Goal: Task Accomplishment & Management: Complete application form

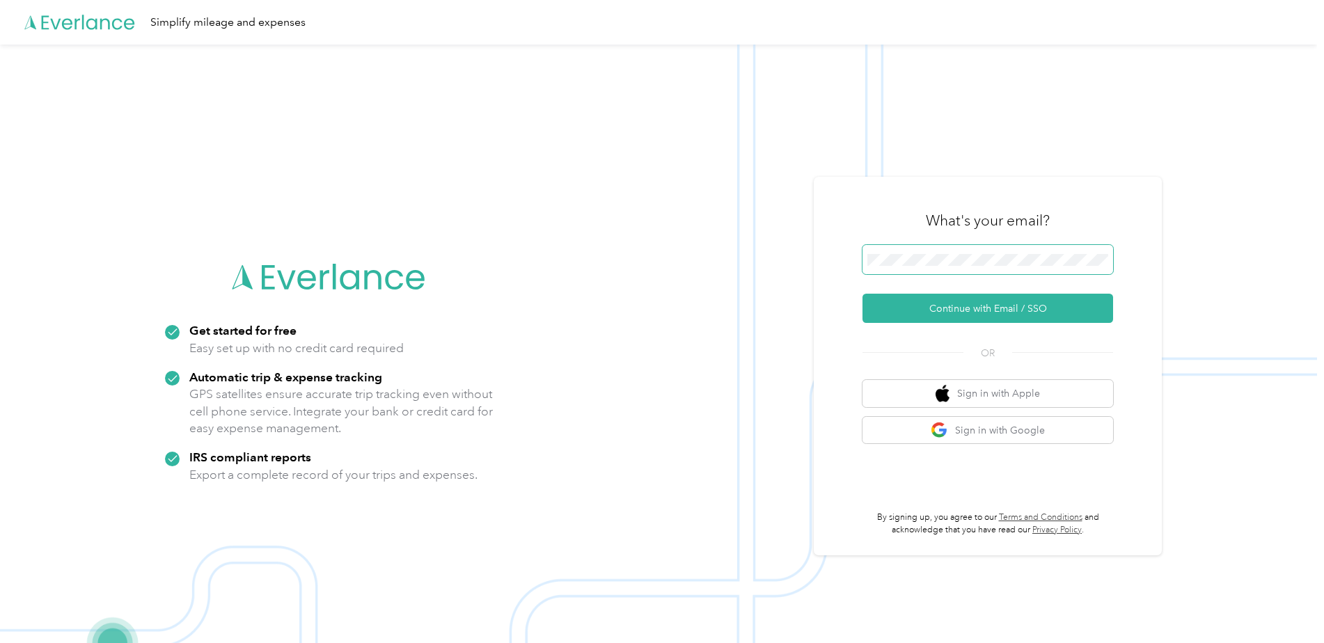
click at [948, 267] on span at bounding box center [987, 259] width 251 height 29
click at [956, 306] on button "Continue with Email / SSO" at bounding box center [987, 308] width 251 height 29
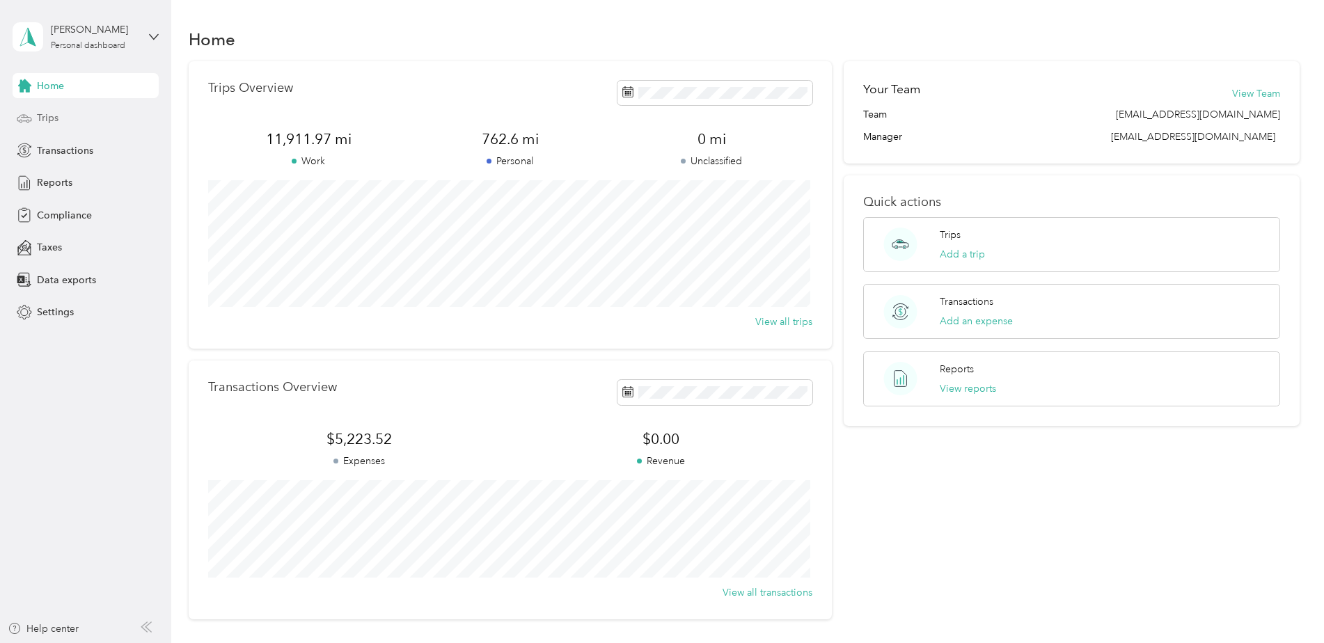
click at [70, 118] on div "Trips" at bounding box center [86, 118] width 146 height 25
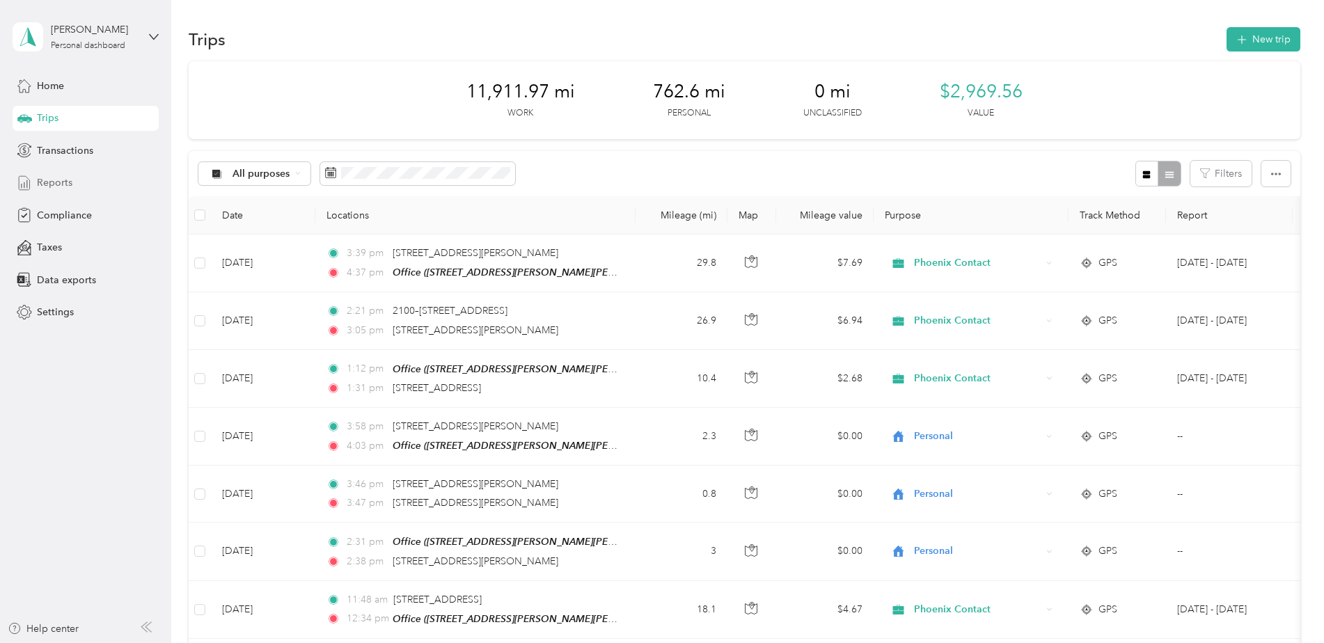
click at [26, 183] on icon at bounding box center [24, 182] width 15 height 15
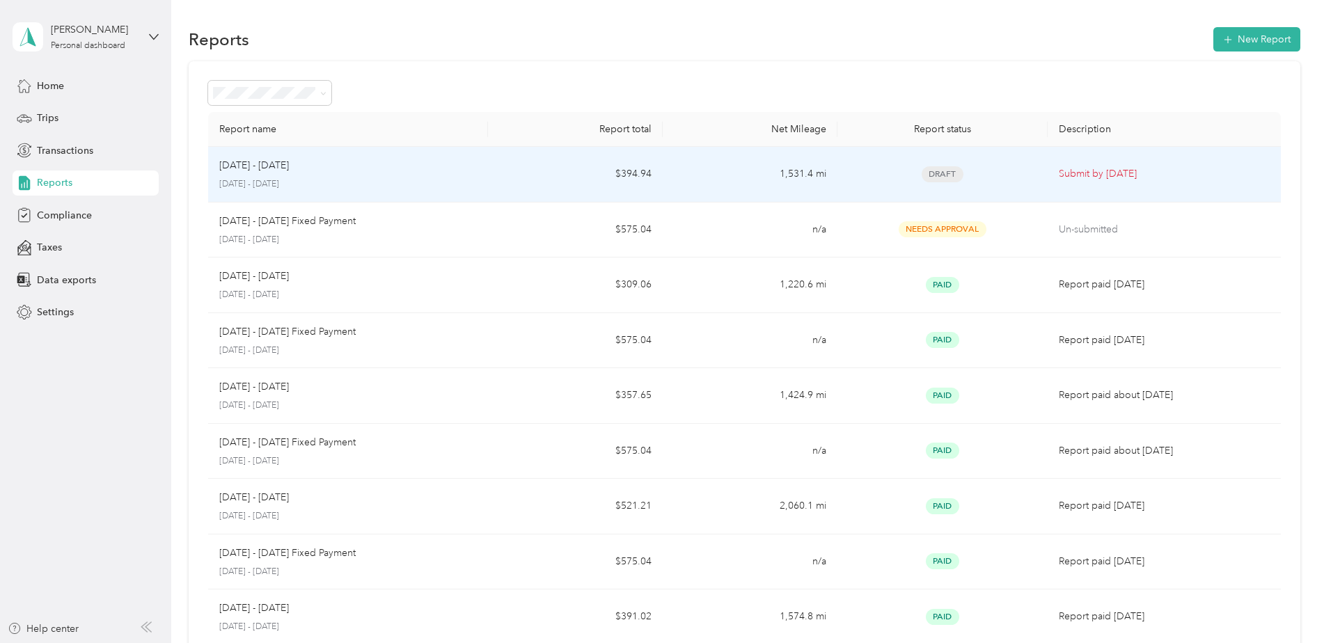
click at [473, 184] on p "[DATE] - [DATE]" at bounding box center [348, 184] width 258 height 13
click at [705, 171] on td "1,531.4 mi" at bounding box center [750, 175] width 175 height 56
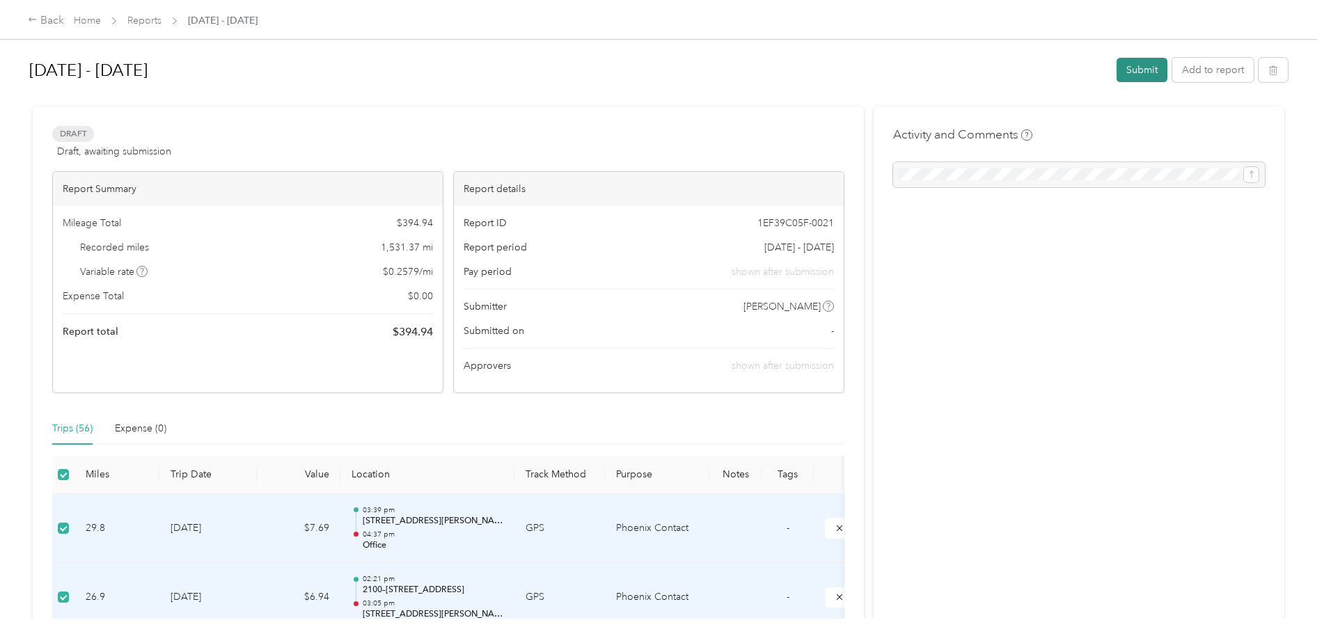
click at [1135, 67] on button "Submit" at bounding box center [1142, 70] width 51 height 24
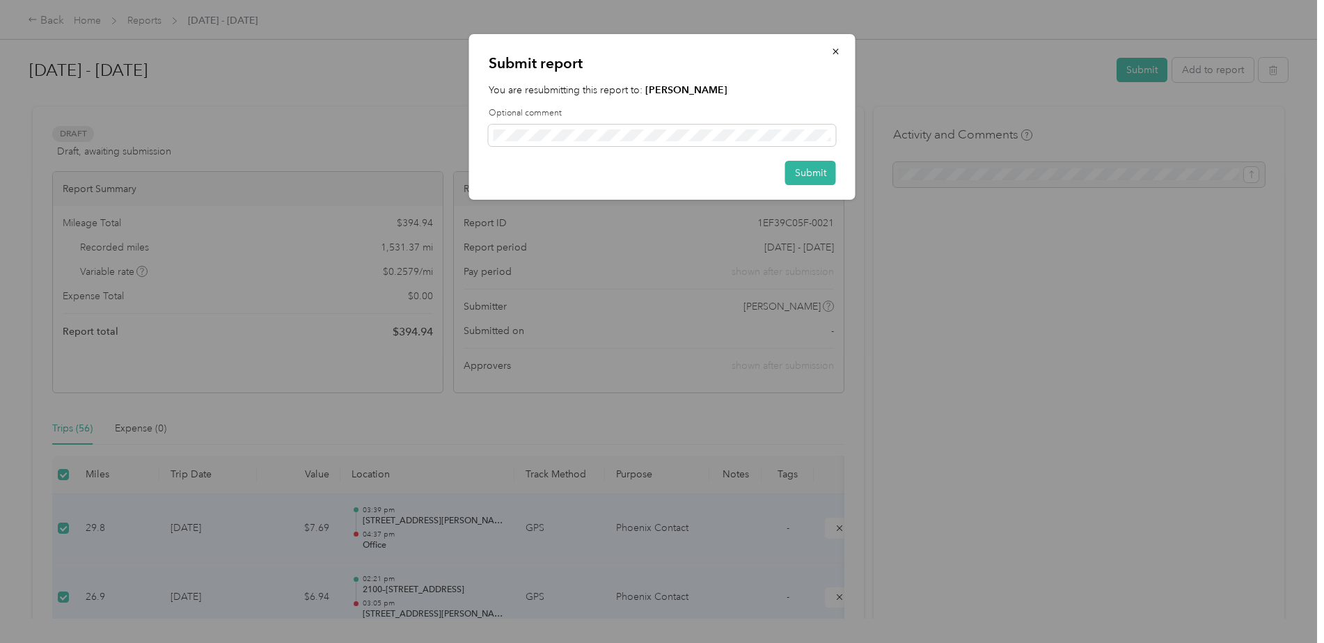
click at [642, 121] on div "Optional comment" at bounding box center [662, 126] width 347 height 39
click at [798, 178] on button "Submit" at bounding box center [810, 173] width 51 height 24
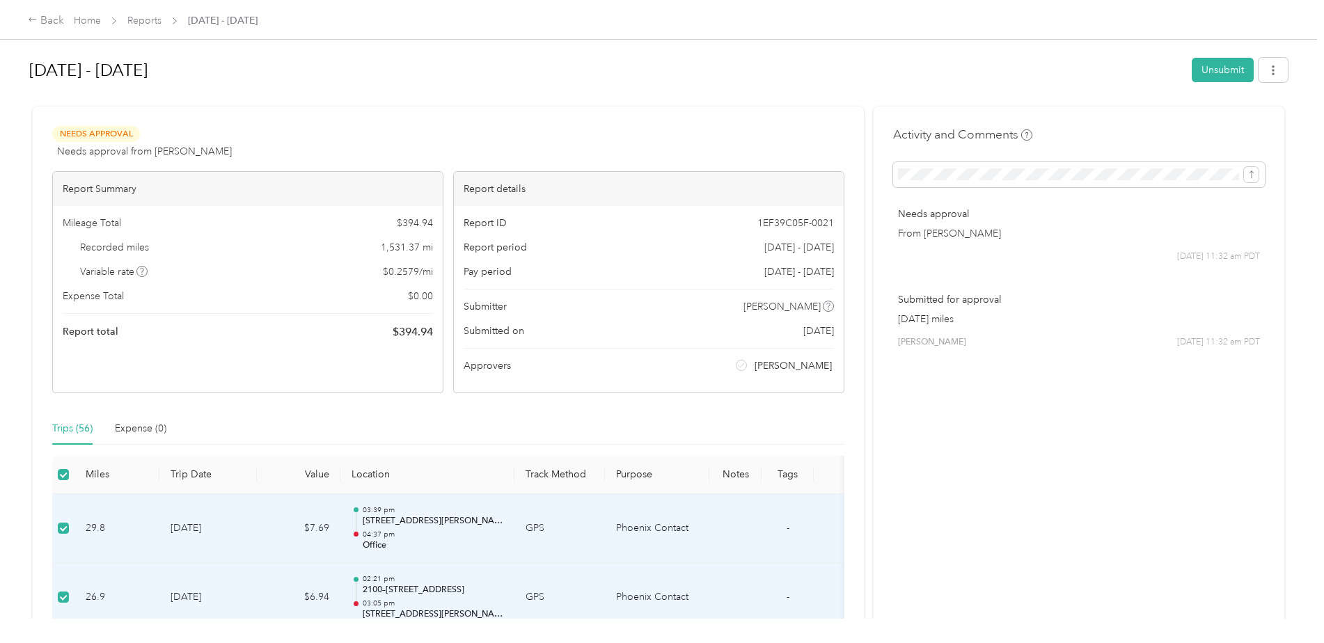
click at [317, 132] on div "Needs Approval Needs approval from Edward H Molyneux View activity & comments" at bounding box center [448, 142] width 792 height 33
click at [146, 6] on div "Back Home Reports Aug 1 - 31, 2025" at bounding box center [662, 19] width 1324 height 39
click at [150, 19] on link "Reports" at bounding box center [144, 21] width 34 height 12
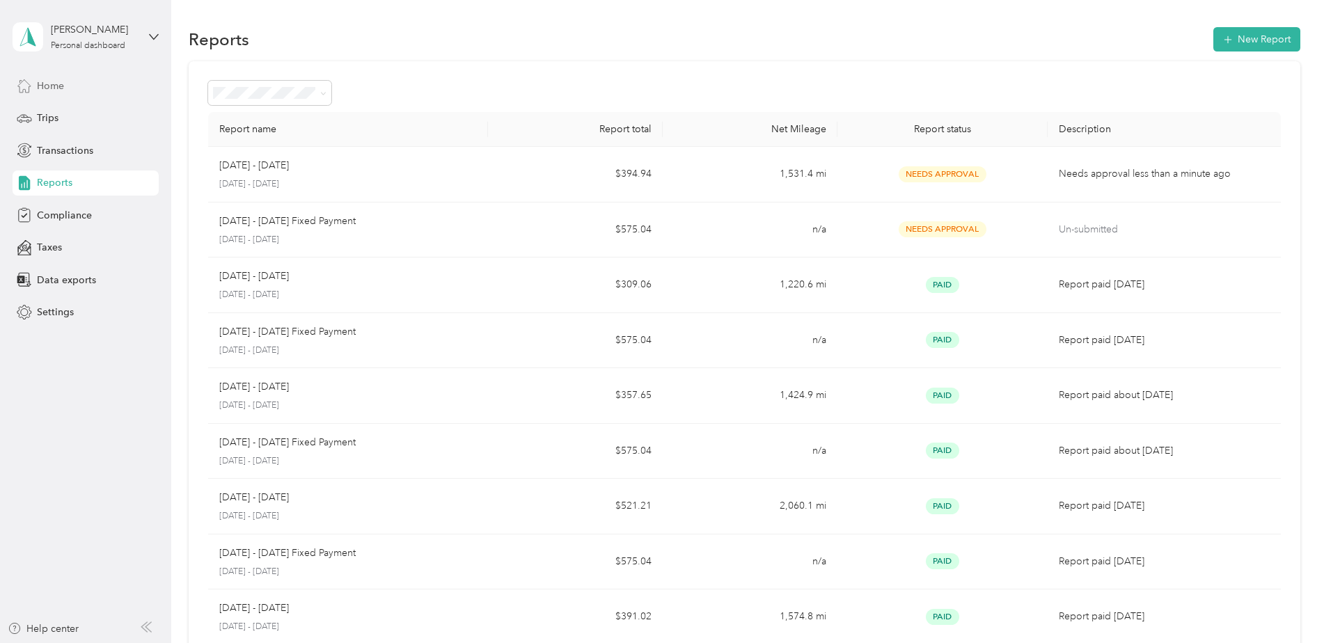
click at [61, 82] on span "Home" at bounding box center [50, 86] width 27 height 15
